Goal: Information Seeking & Learning: Learn about a topic

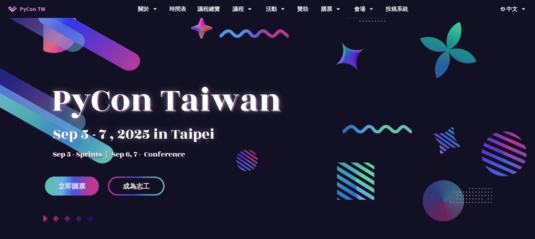
click at [83, 185] on span "立即購票" at bounding box center [71, 186] width 27 height 7
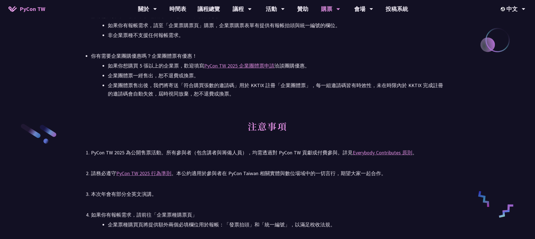
scroll to position [442, 0]
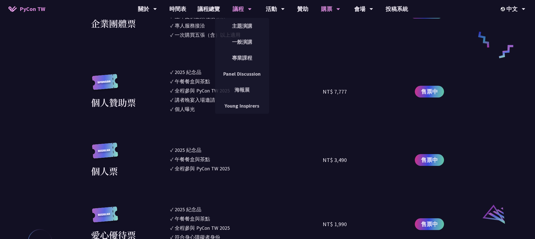
click at [246, 10] on div "議程" at bounding box center [241, 9] width 19 height 18
click at [252, 24] on link "主題演講" at bounding box center [242, 25] width 54 height 13
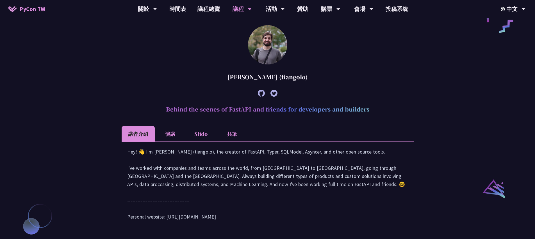
scroll to position [471, 0]
